Goal: Error: Check status

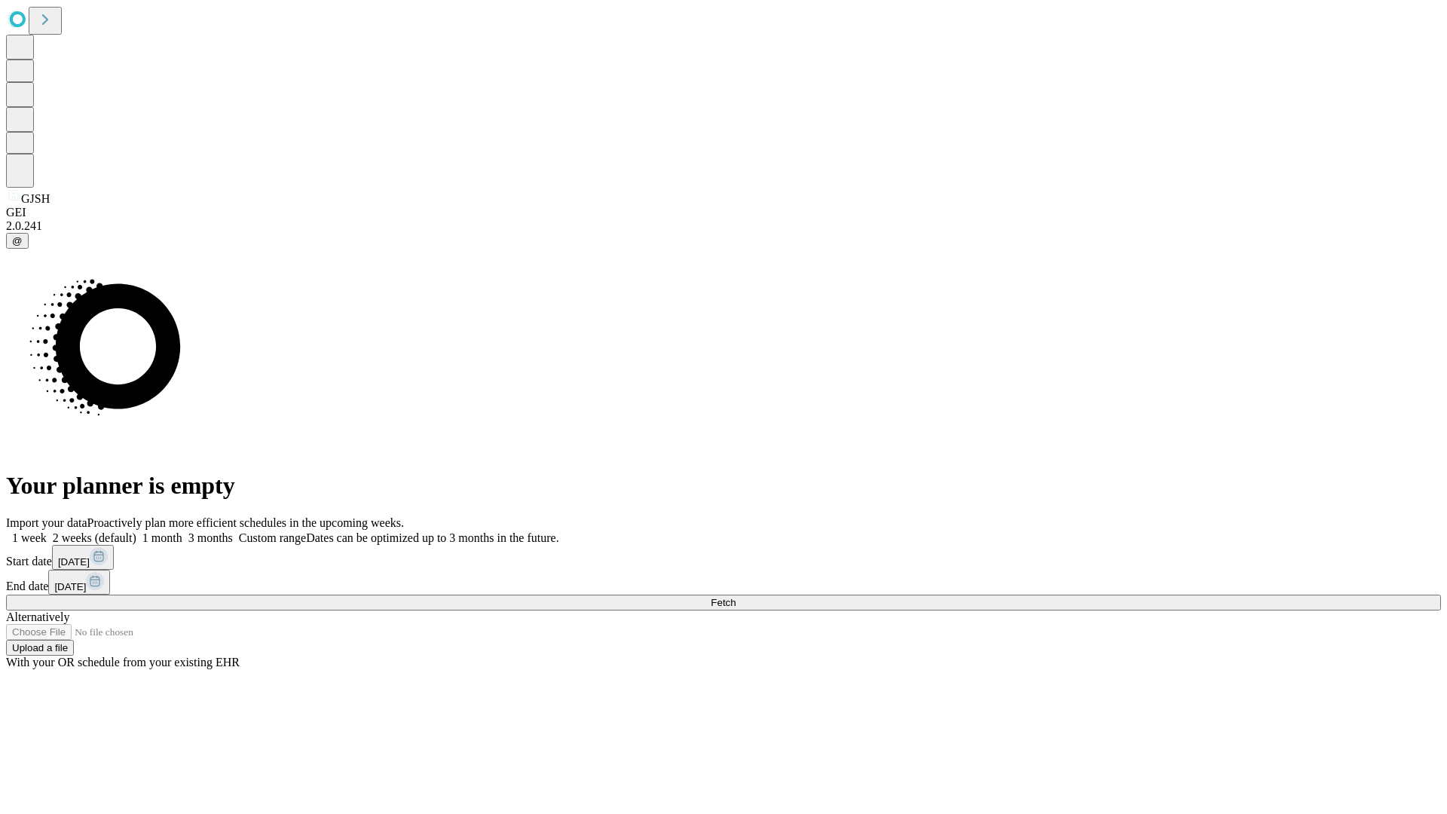
click at [735, 597] on span "Fetch" at bounding box center [722, 602] width 25 height 11
